Goal: Task Accomplishment & Management: Manage account settings

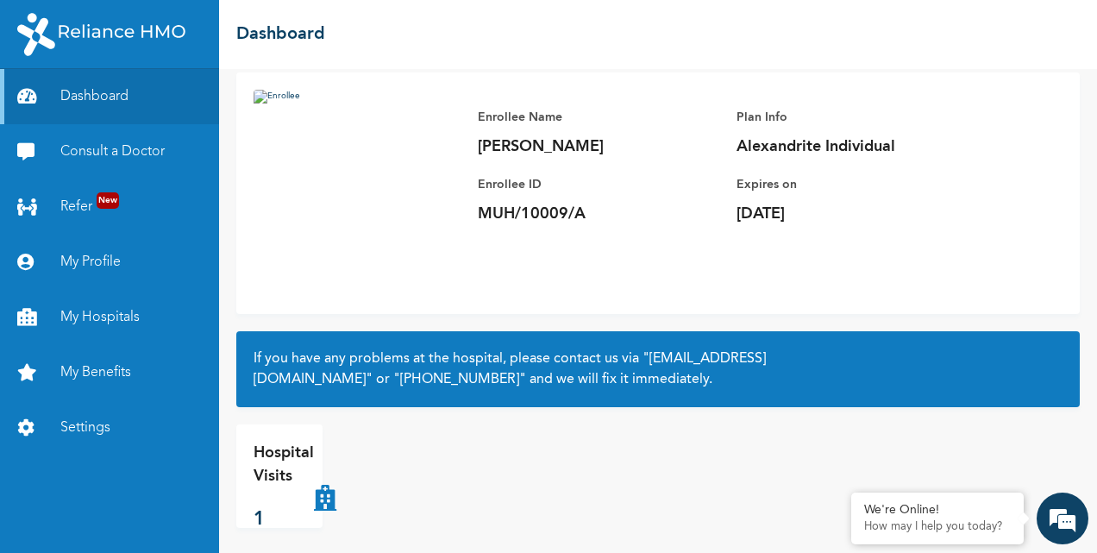
scroll to position [115, 0]
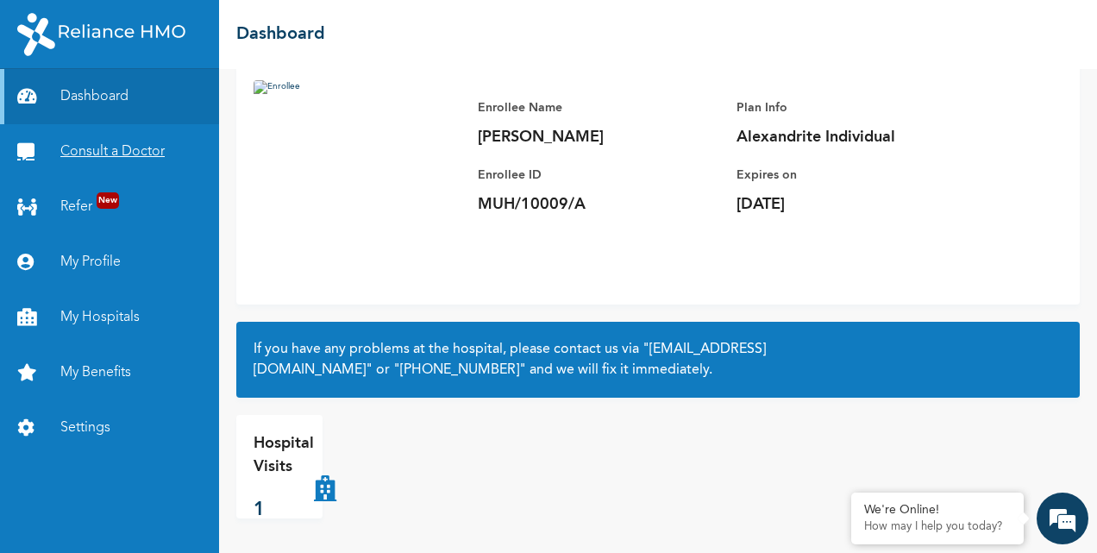
click at [122, 157] on link "Consult a Doctor" at bounding box center [109, 151] width 219 height 55
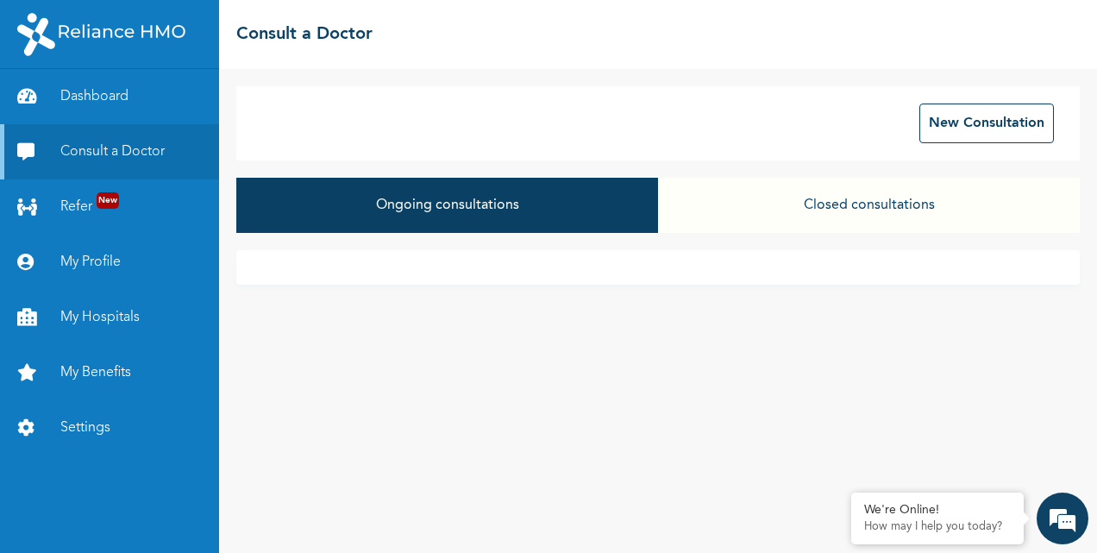
click at [842, 216] on button "Closed consultations" at bounding box center [869, 205] width 422 height 55
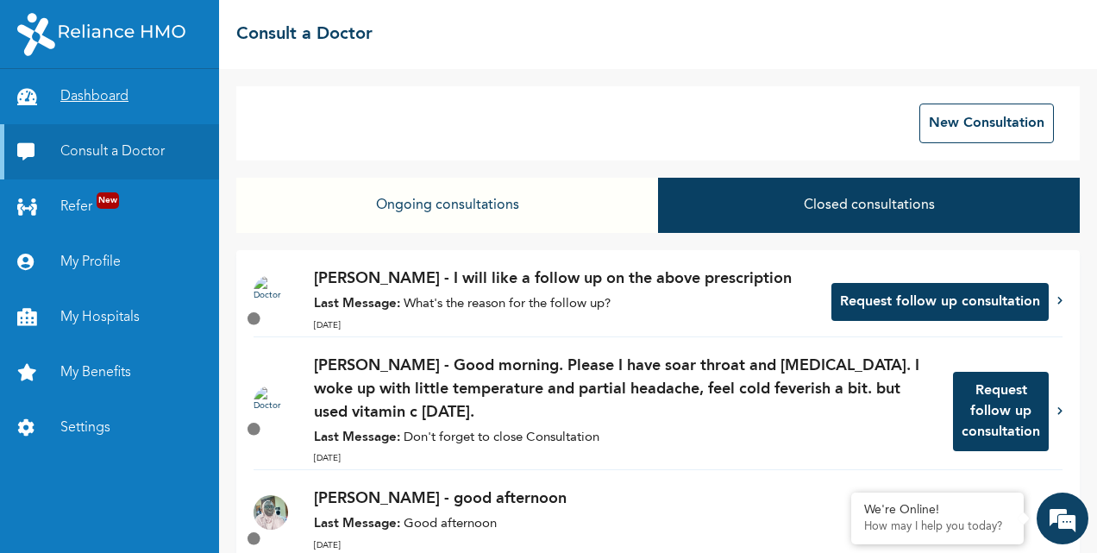
click at [74, 102] on link "Dashboard" at bounding box center [109, 96] width 219 height 55
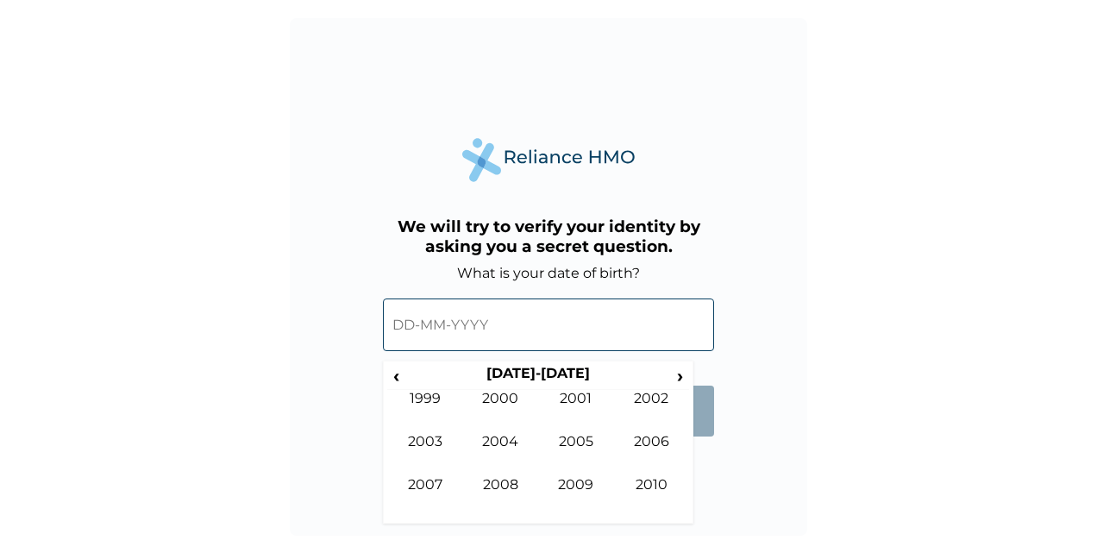
click at [402, 375] on span "‹" at bounding box center [396, 376] width 18 height 22
click at [682, 373] on span "›" at bounding box center [680, 376] width 19 height 22
click at [659, 481] on td "1990" at bounding box center [652, 497] width 76 height 43
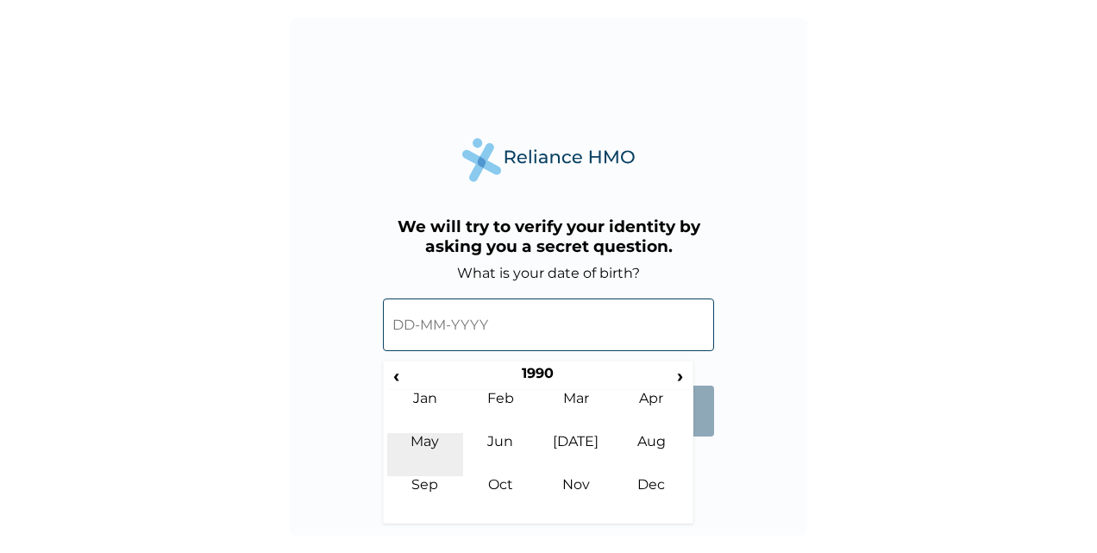
click at [423, 441] on td "May" at bounding box center [425, 454] width 76 height 43
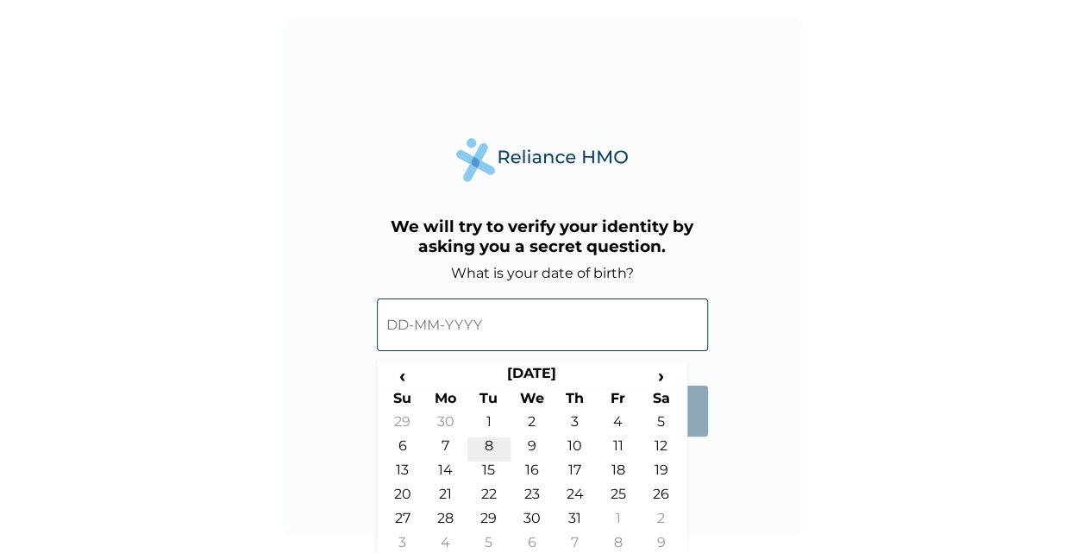
click at [496, 444] on td "8" at bounding box center [488, 449] width 43 height 24
type input "08-05-1990"
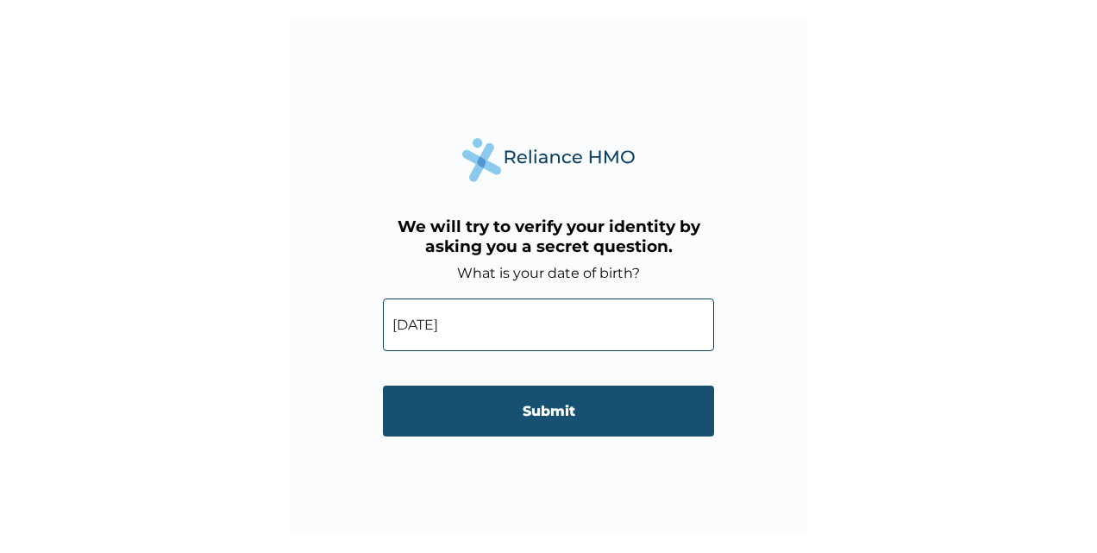
click at [552, 403] on input "Submit" at bounding box center [548, 410] width 331 height 51
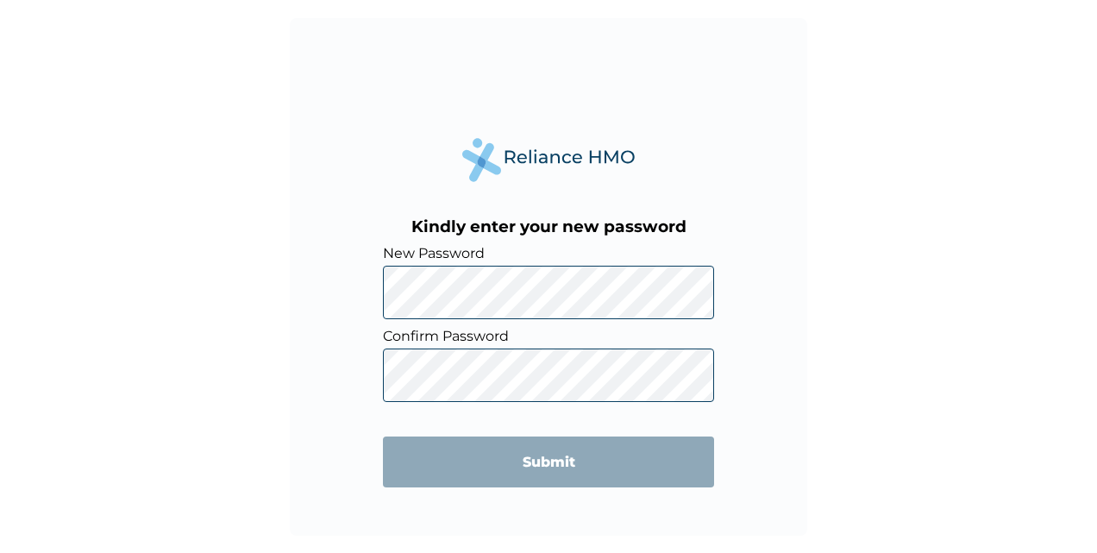
click at [492, 201] on div "Kindly enter your new password New Password Confirm Password Submit" at bounding box center [548, 276] width 517 height 517
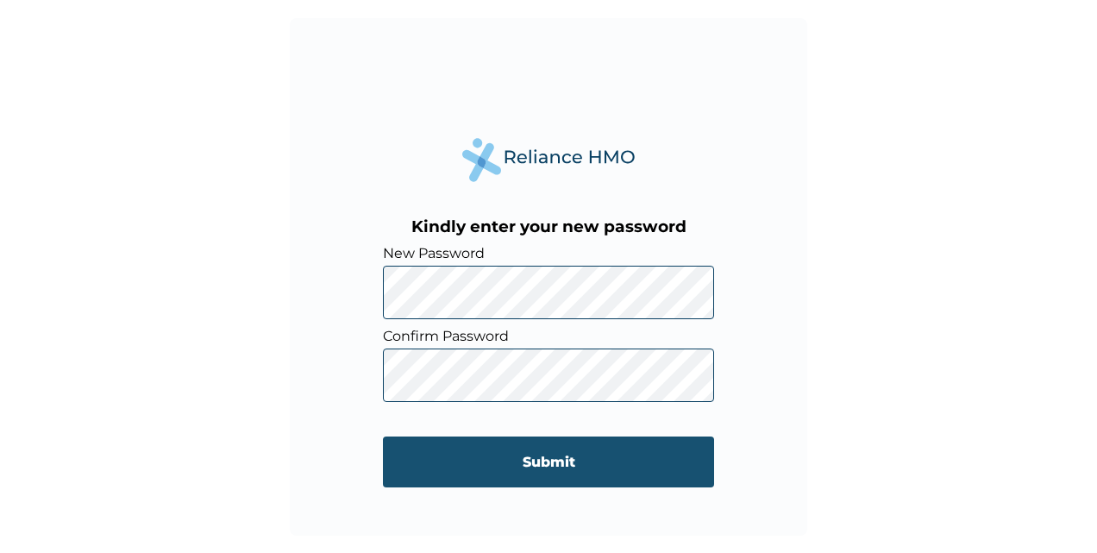
click at [524, 456] on input "Submit" at bounding box center [548, 461] width 331 height 51
